Goal: Find specific fact: Find specific fact

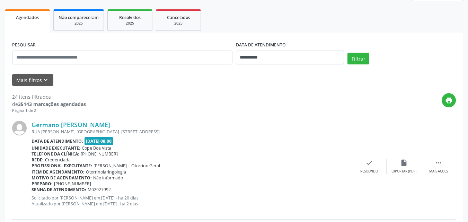
scroll to position [118, 0]
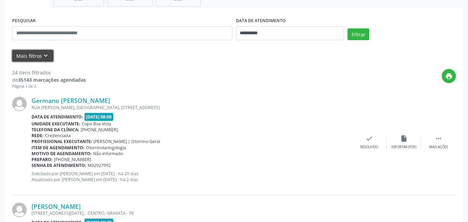
click at [42, 58] on icon "keyboard_arrow_down" at bounding box center [46, 56] width 8 height 8
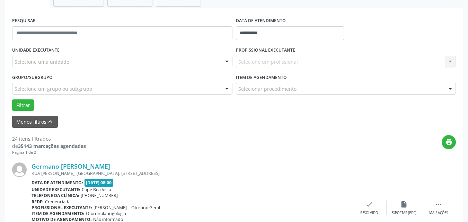
click at [260, 59] on div "Selecione um profissional Nenhum resultado encontrado para: " " Não há nenhuma …" at bounding box center [346, 62] width 220 height 12
click at [288, 59] on div "Selecione um profissional Nenhum resultado encontrado para: " " Não há nenhuma …" at bounding box center [346, 62] width 220 height 12
click at [189, 62] on div "Selecione uma unidade" at bounding box center [122, 62] width 220 height 12
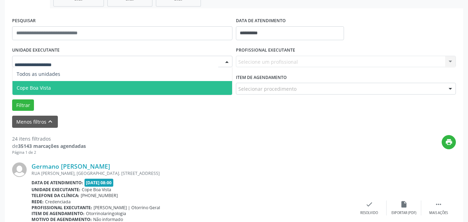
click at [102, 84] on span "Cope Boa Vista" at bounding box center [122, 88] width 220 height 14
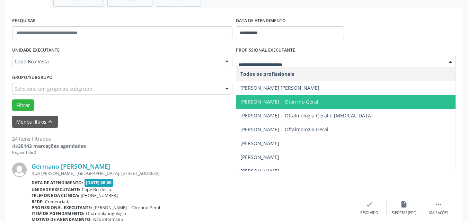
click at [273, 102] on span "[PERSON_NAME] | Otorrino Geral" at bounding box center [279, 101] width 78 height 7
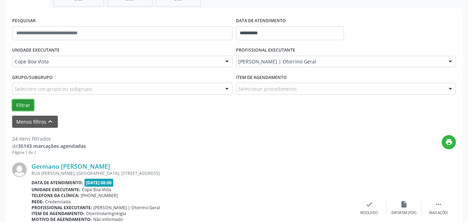
click at [19, 103] on button "Filtrar" at bounding box center [23, 105] width 22 height 12
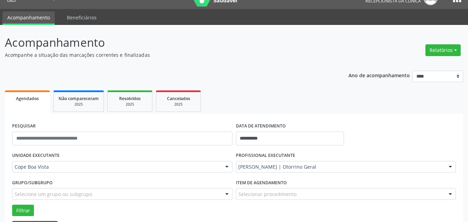
scroll to position [0, 0]
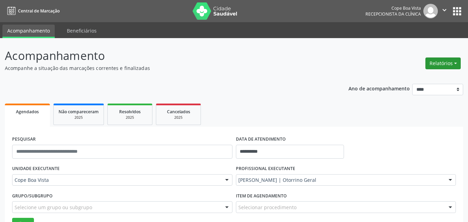
click at [445, 62] on button "Relatórios" at bounding box center [442, 63] width 35 height 12
click at [423, 78] on link "Agendamentos" at bounding box center [423, 78] width 74 height 10
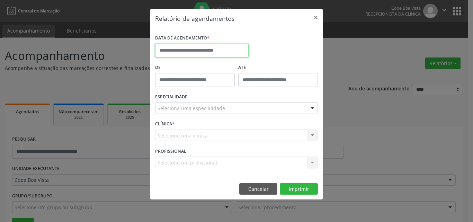
click at [202, 49] on input "text" at bounding box center [201, 51] width 93 height 14
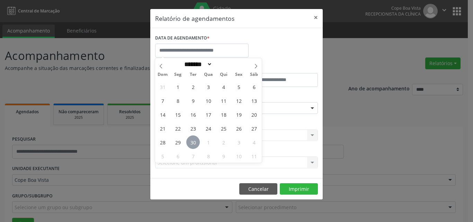
click at [192, 141] on span "30" at bounding box center [193, 142] width 14 height 14
type input "**********"
click at [192, 141] on span "30" at bounding box center [193, 142] width 14 height 14
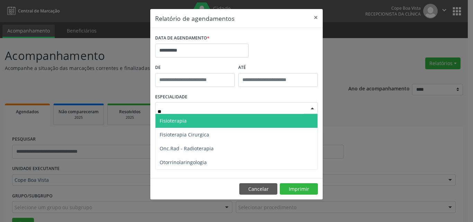
type input "***"
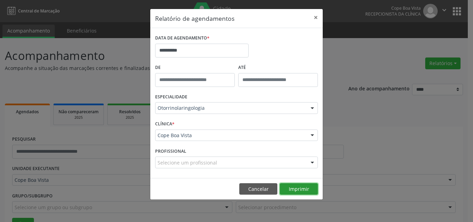
click at [297, 194] on button "Imprimir" at bounding box center [299, 189] width 38 height 12
click at [248, 188] on button "Cancelar" at bounding box center [258, 189] width 38 height 12
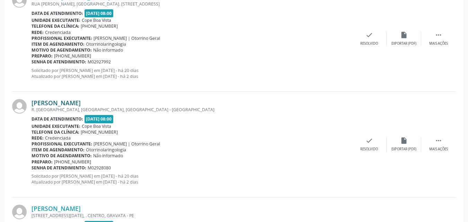
scroll to position [807, 0]
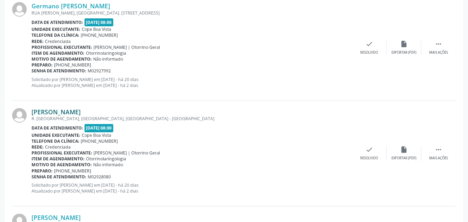
click at [61, 109] on link "[PERSON_NAME]" at bounding box center [56, 112] width 49 height 8
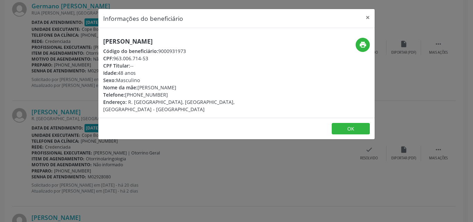
click at [131, 42] on h5 "[PERSON_NAME]" at bounding box center [190, 41] width 175 height 7
copy div "[PERSON_NAME]"
drag, startPoint x: 127, startPoint y: 95, endPoint x: 176, endPoint y: 96, distance: 48.8
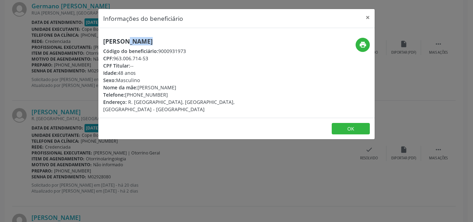
click at [176, 96] on div "Telefone: [PHONE_NUMBER]" at bounding box center [190, 94] width 175 height 7
copy div "81) 98836-5701"
copy div "[PERSON_NAME]"
drag, startPoint x: 152, startPoint y: 87, endPoint x: 208, endPoint y: 87, distance: 56.4
click at [208, 87] on div "Nome da mãe: [PERSON_NAME]" at bounding box center [190, 87] width 175 height 7
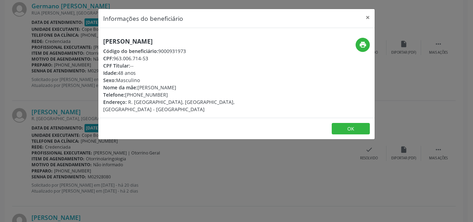
click at [339, 118] on footer "OK" at bounding box center [236, 129] width 276 height 22
click at [341, 123] on button "OK" at bounding box center [351, 129] width 38 height 12
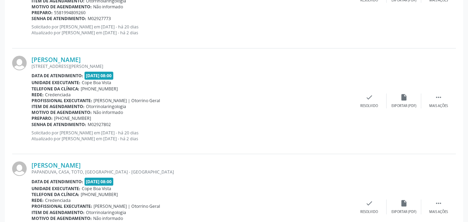
scroll to position [530, 0]
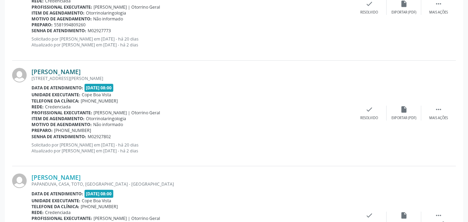
click at [56, 71] on link "[PERSON_NAME]" at bounding box center [56, 72] width 49 height 8
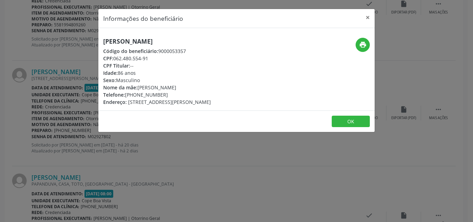
click at [140, 32] on div "[PERSON_NAME] Código do beneficiário: 9000053357 CPF: 062.480.554-91 CPF Titula…" at bounding box center [236, 69] width 276 height 82
click at [134, 42] on h5 "[PERSON_NAME]" at bounding box center [157, 41] width 108 height 7
click at [134, 41] on h5 "[PERSON_NAME]" at bounding box center [157, 41] width 108 height 7
click at [135, 40] on h5 "[PERSON_NAME]" at bounding box center [157, 41] width 108 height 7
copy div "[PERSON_NAME]"
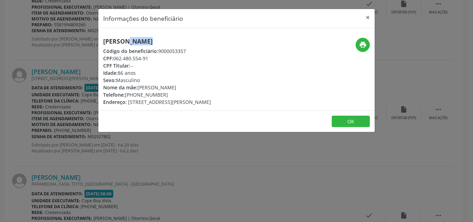
copy div "81) 99730-1920"
drag, startPoint x: 128, startPoint y: 96, endPoint x: 173, endPoint y: 94, distance: 45.7
click at [173, 94] on div "Telefone: [PHONE_NUMBER]" at bounding box center [157, 94] width 108 height 7
copy div "[PERSON_NAME]"
drag, startPoint x: 140, startPoint y: 87, endPoint x: 198, endPoint y: 86, distance: 57.8
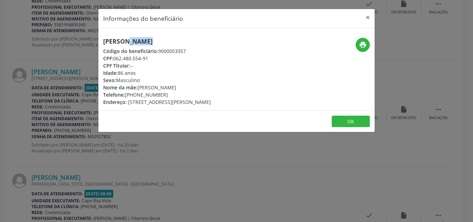
click at [198, 86] on div "Nome da mãe: [PERSON_NAME]" at bounding box center [157, 87] width 108 height 7
click at [346, 122] on button "OK" at bounding box center [351, 122] width 38 height 12
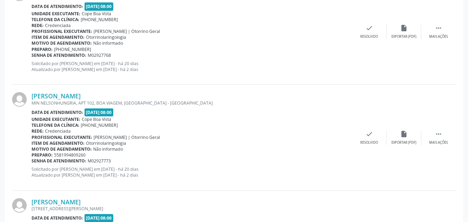
scroll to position [392, 0]
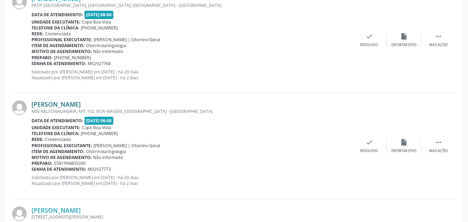
click at [70, 105] on link "[PERSON_NAME]" at bounding box center [56, 104] width 49 height 8
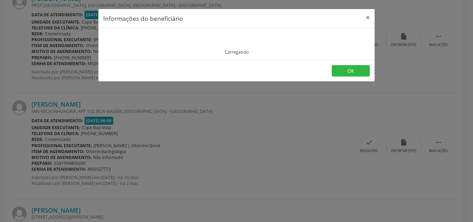
click at [145, 31] on div "Carregando" at bounding box center [236, 44] width 276 height 32
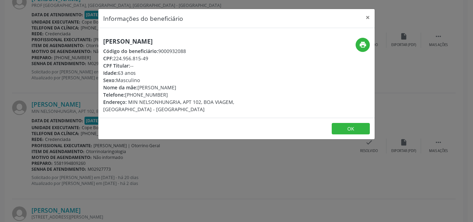
click at [145, 31] on div "[PERSON_NAME] Código do beneficiário: 9000932088 CPF: 224.956.815-49 CPF Titula…" at bounding box center [236, 73] width 276 height 90
click at [142, 40] on h5 "[PERSON_NAME]" at bounding box center [190, 41] width 175 height 7
copy div "[PHONE_NUMBER]"
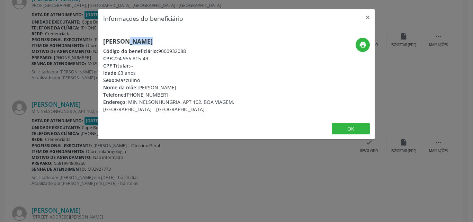
drag, startPoint x: 127, startPoint y: 96, endPoint x: 170, endPoint y: 96, distance: 43.6
click at [170, 96] on div "Telefone: [PHONE_NUMBER]" at bounding box center [190, 94] width 175 height 7
click at [354, 123] on button "OK" at bounding box center [351, 129] width 38 height 12
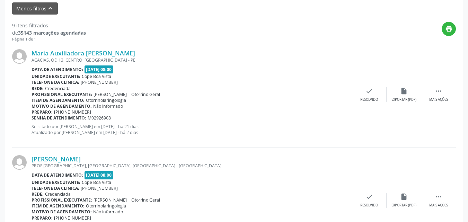
scroll to position [219, 0]
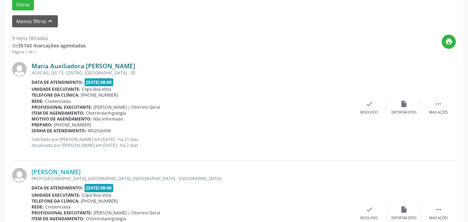
click at [73, 66] on link "Maria Auxiliadora [PERSON_NAME]" at bounding box center [84, 66] width 104 height 8
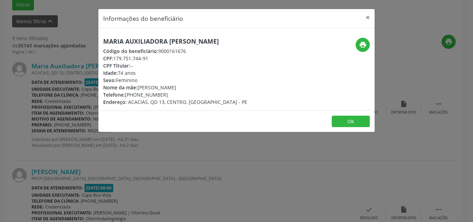
drag, startPoint x: 128, startPoint y: 60, endPoint x: 159, endPoint y: 59, distance: 31.2
click at [159, 59] on div "CPF: 179.751.744-91" at bounding box center [175, 58] width 144 height 7
copy div "179.751.744-91"
click at [356, 122] on button "OK" at bounding box center [351, 122] width 38 height 12
